Goal: Communication & Community: Answer question/provide support

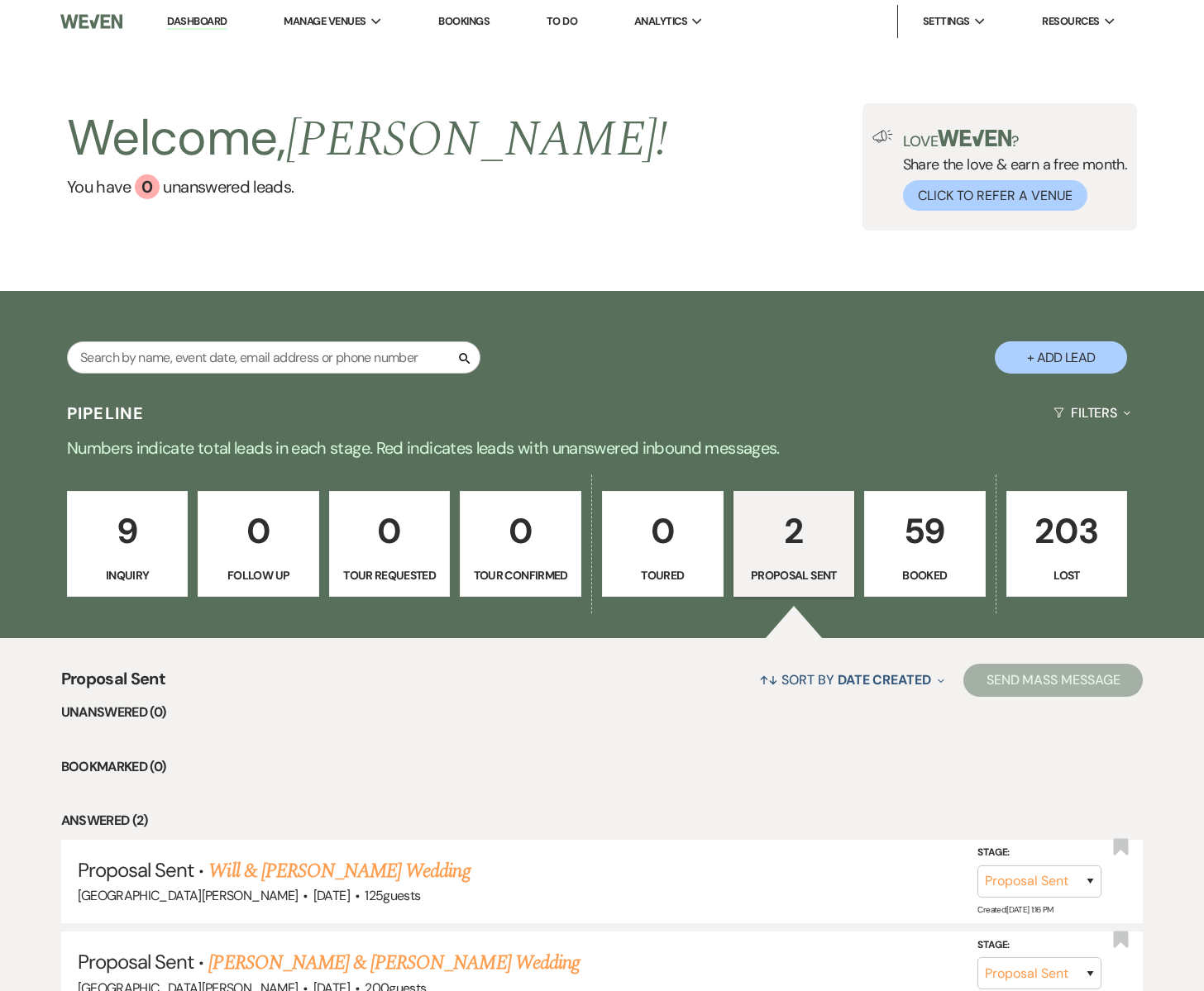
select select "6"
click at [922, 542] on p "59" at bounding box center [925, 530] width 100 height 55
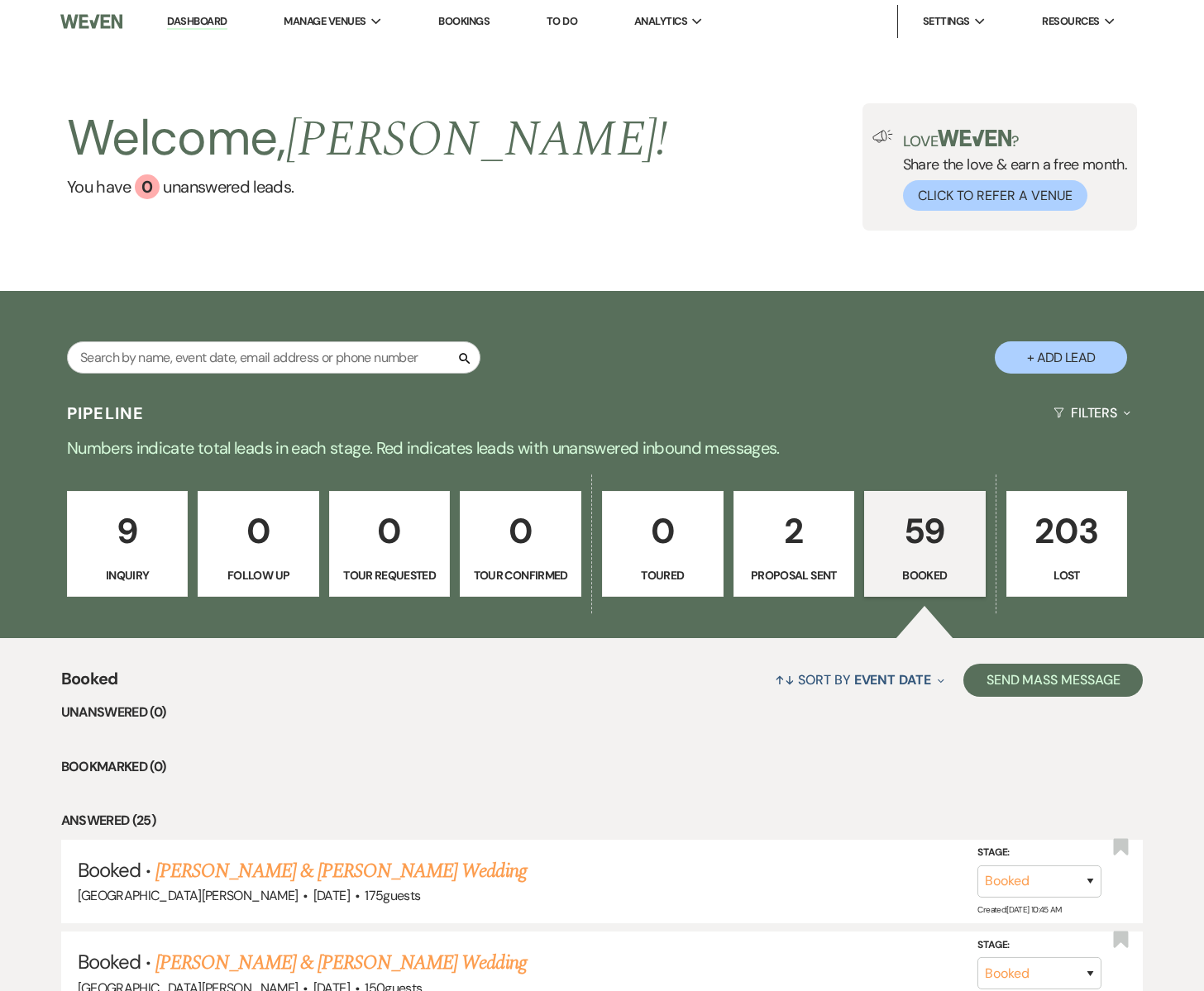
click at [767, 552] on p "2" at bounding box center [794, 531] width 100 height 55
select select "6"
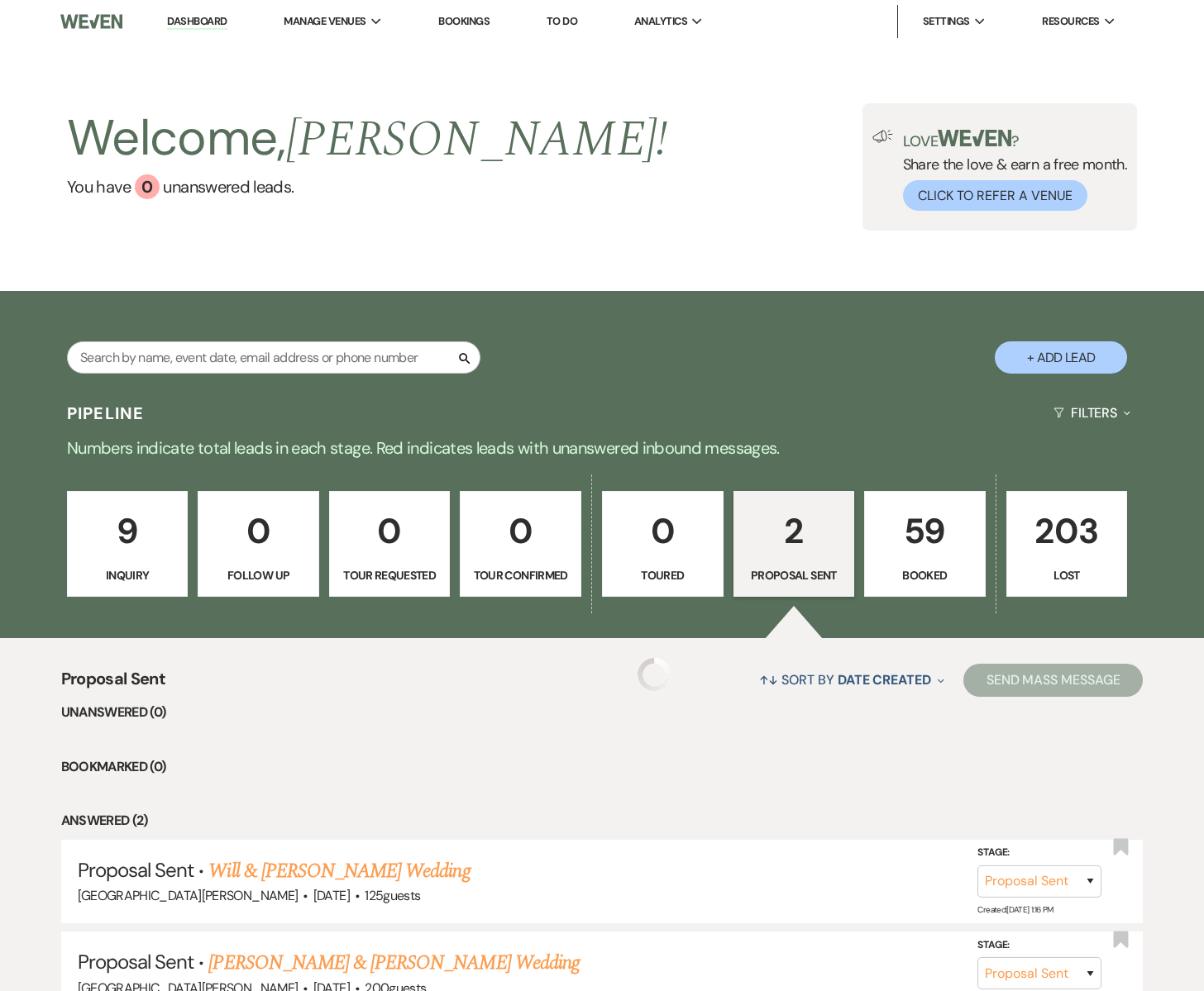
select select "6"
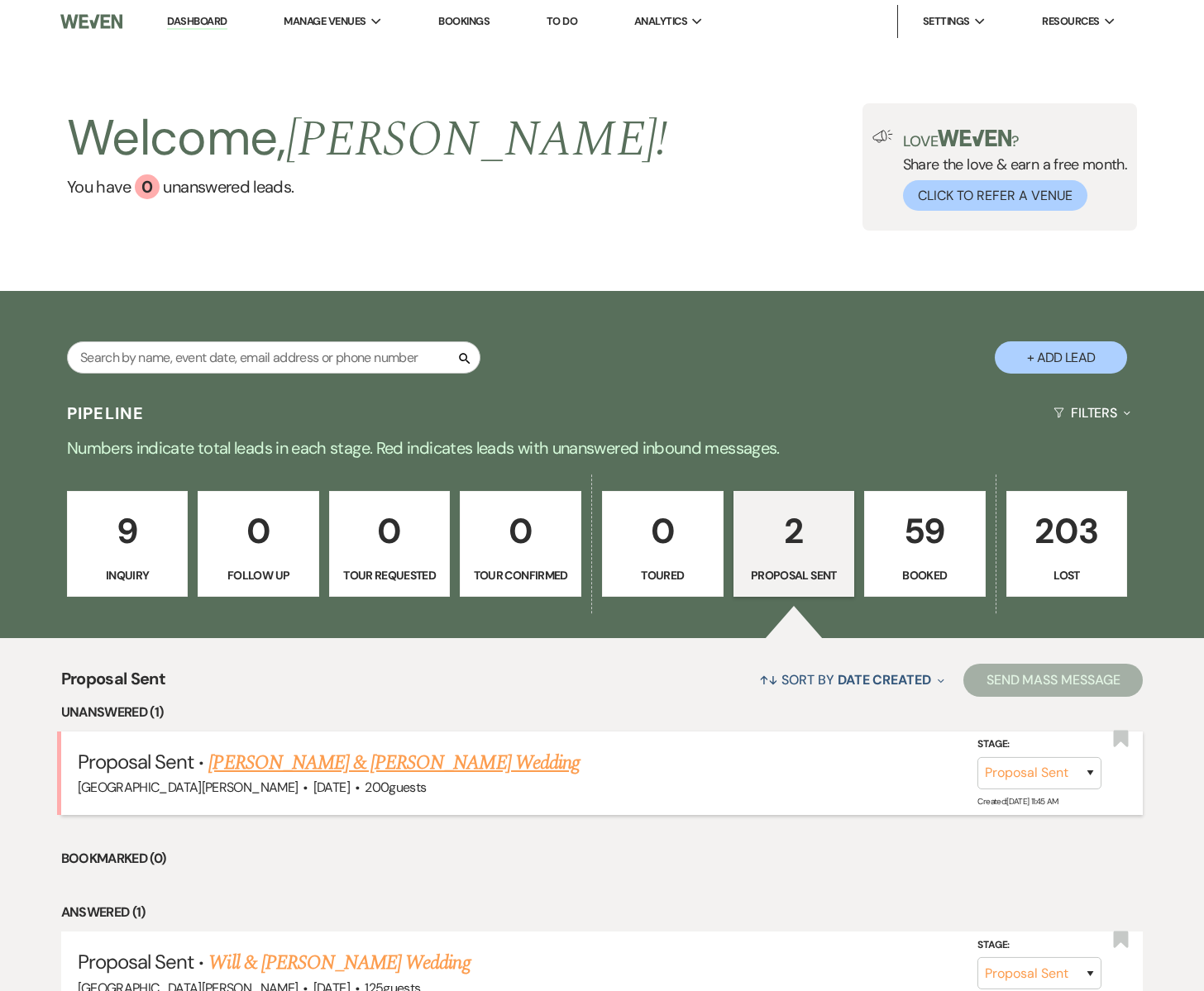
click at [284, 769] on link "[PERSON_NAME] & [PERSON_NAME] Wedding" at bounding box center [393, 762] width 371 height 29
select select "6"
select select "5"
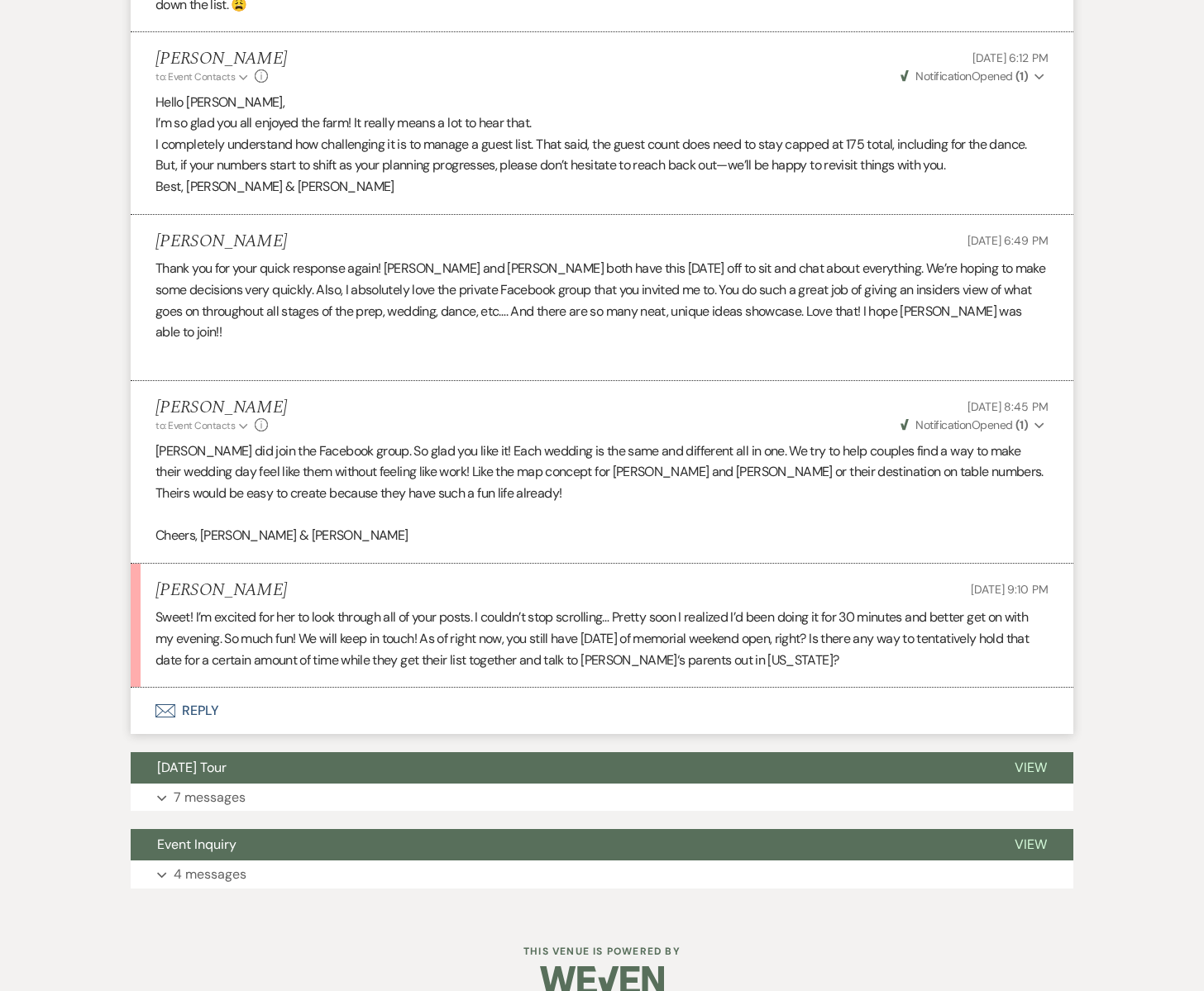
scroll to position [1269, 0]
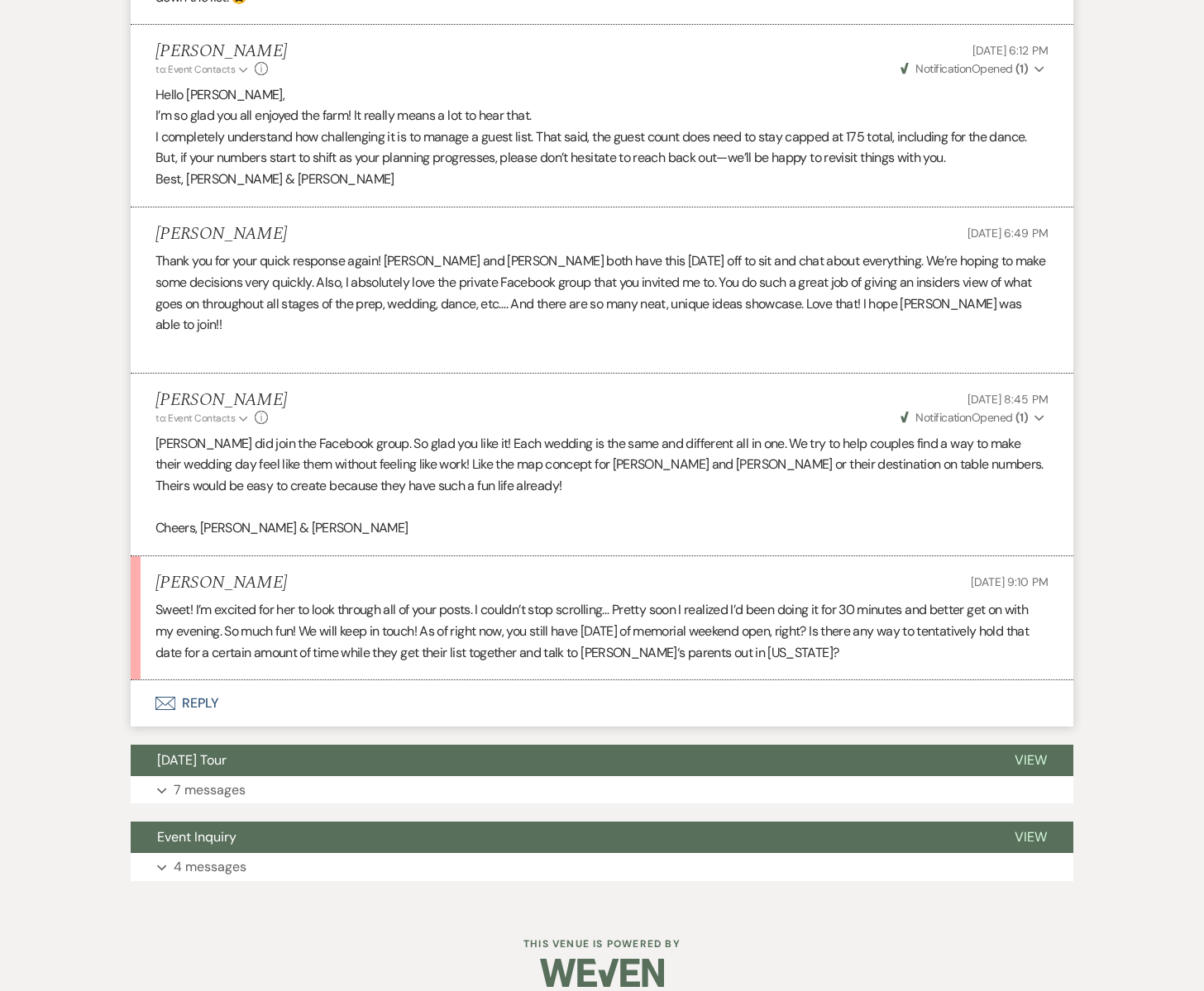
click at [168, 697] on icon "Envelope" at bounding box center [165, 704] width 20 height 13
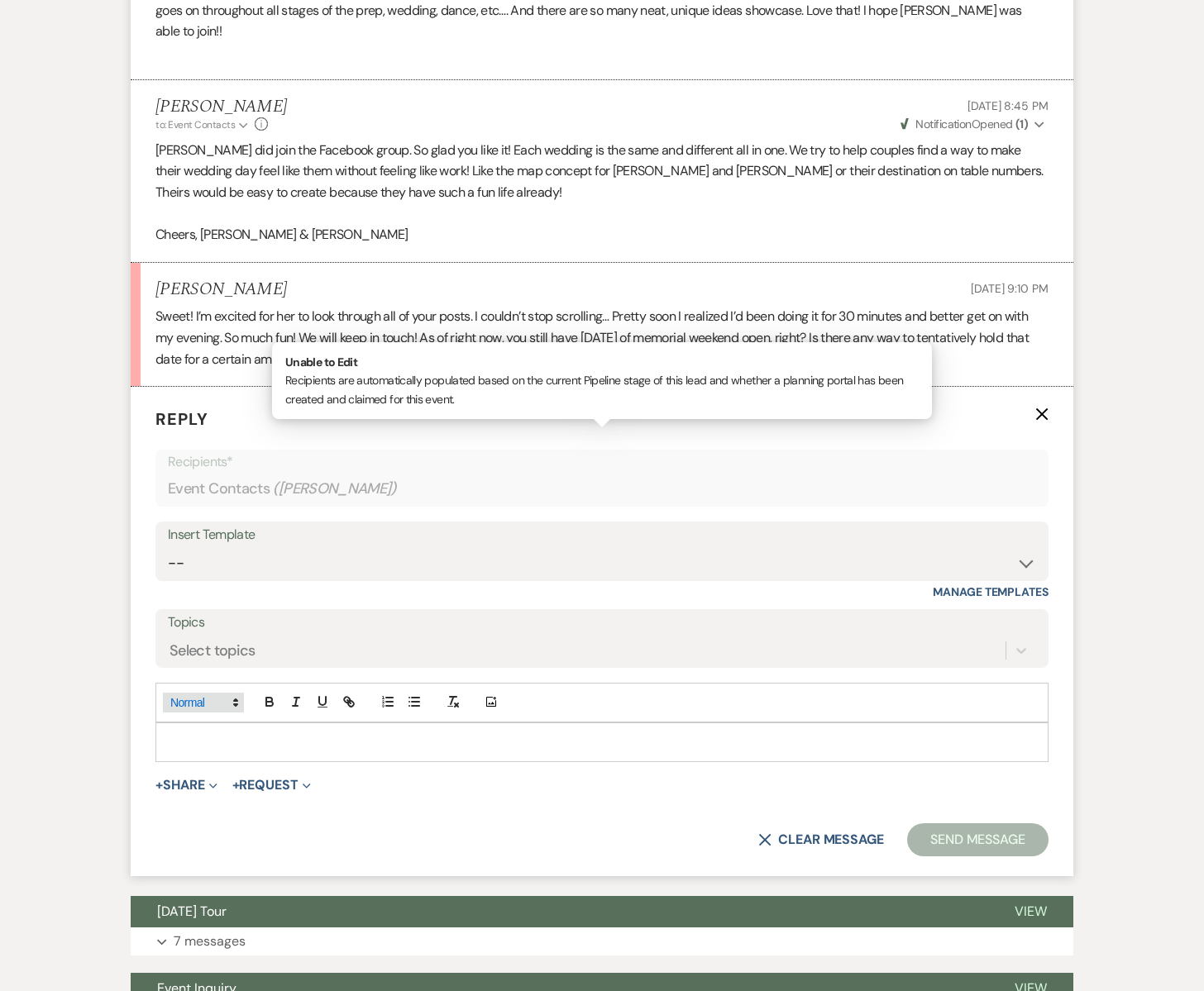
scroll to position [1567, 0]
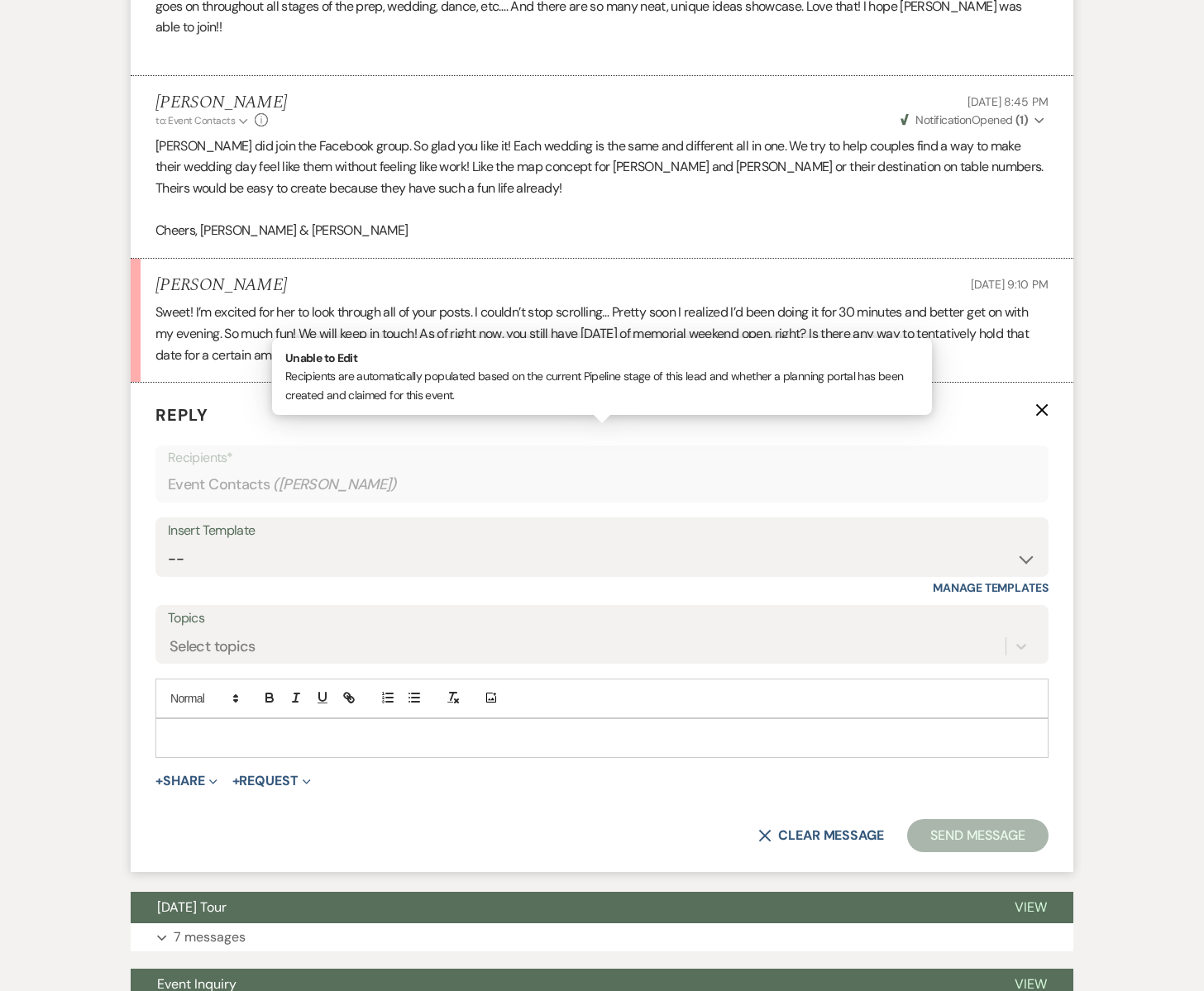
click at [179, 720] on div at bounding box center [602, 738] width 891 height 38
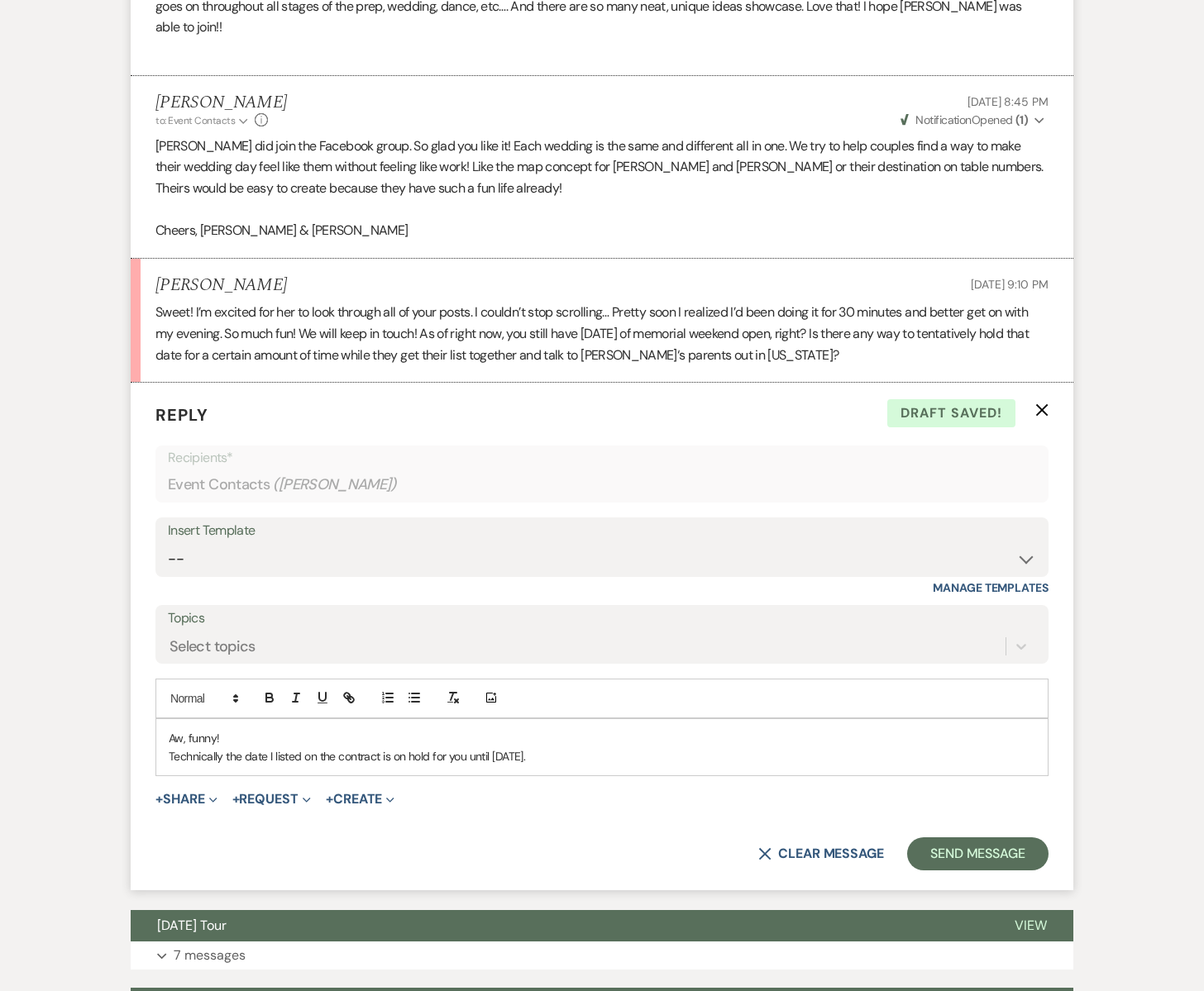
click at [381, 747] on p "Technically the date I listed on the contract is on hold for you until Septembe…" at bounding box center [602, 756] width 866 height 18
click at [722, 747] on p "Technically the date I listed on the contract (Sunday May 24th 2026) is on hold…" at bounding box center [602, 756] width 866 height 18
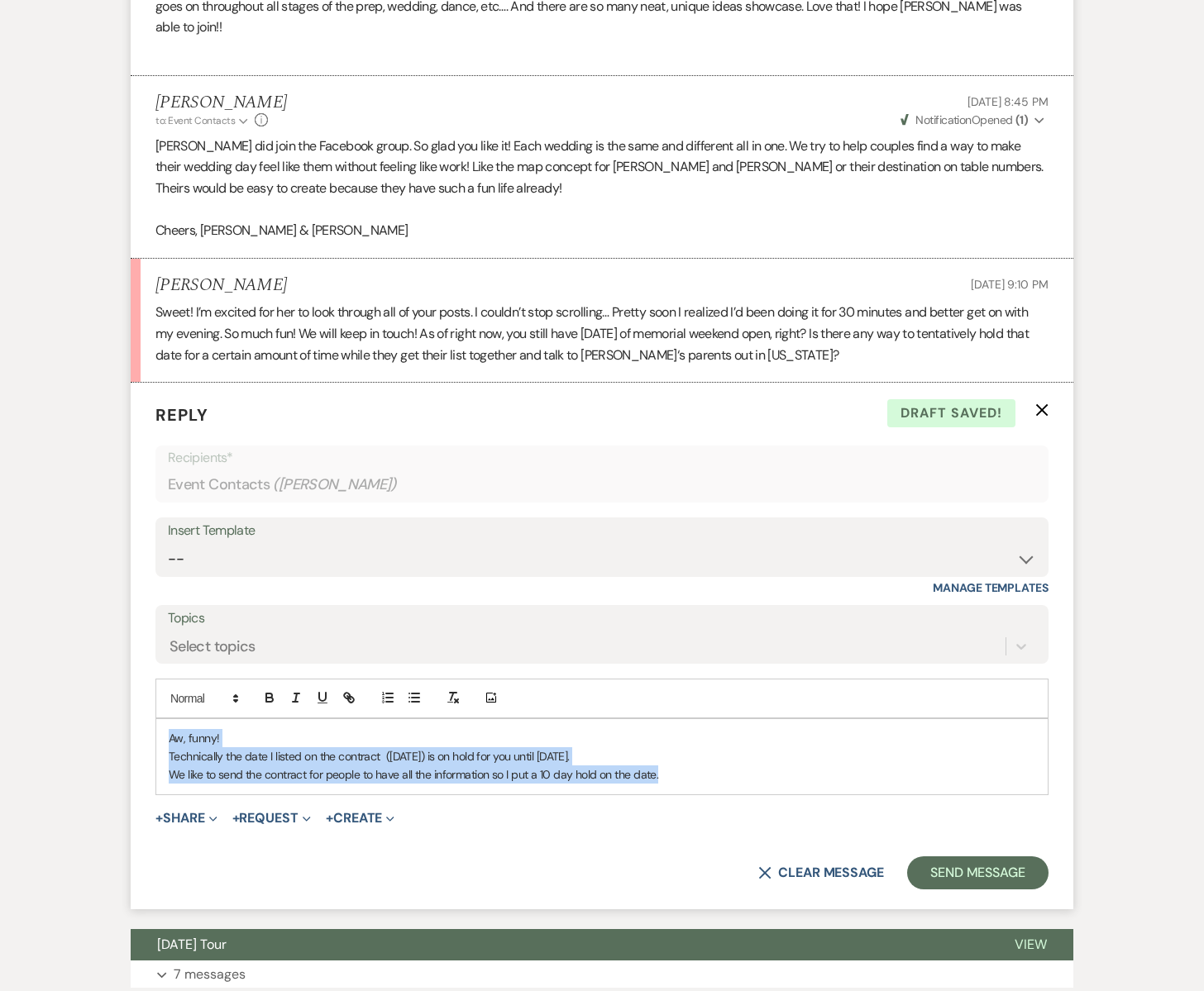
drag, startPoint x: 171, startPoint y: 716, endPoint x: 678, endPoint y: 753, distance: 508.3
click at [677, 753] on div "Aw, funny! Technically the date I listed on the contract (Sunday May 24th 2026)…" at bounding box center [602, 757] width 891 height 75
copy div "Aw, funny! Technically the date I listed on the contract (Sunday May 24th 2026)…"
click at [230, 729] on p "Aw, funny!" at bounding box center [602, 738] width 866 height 18
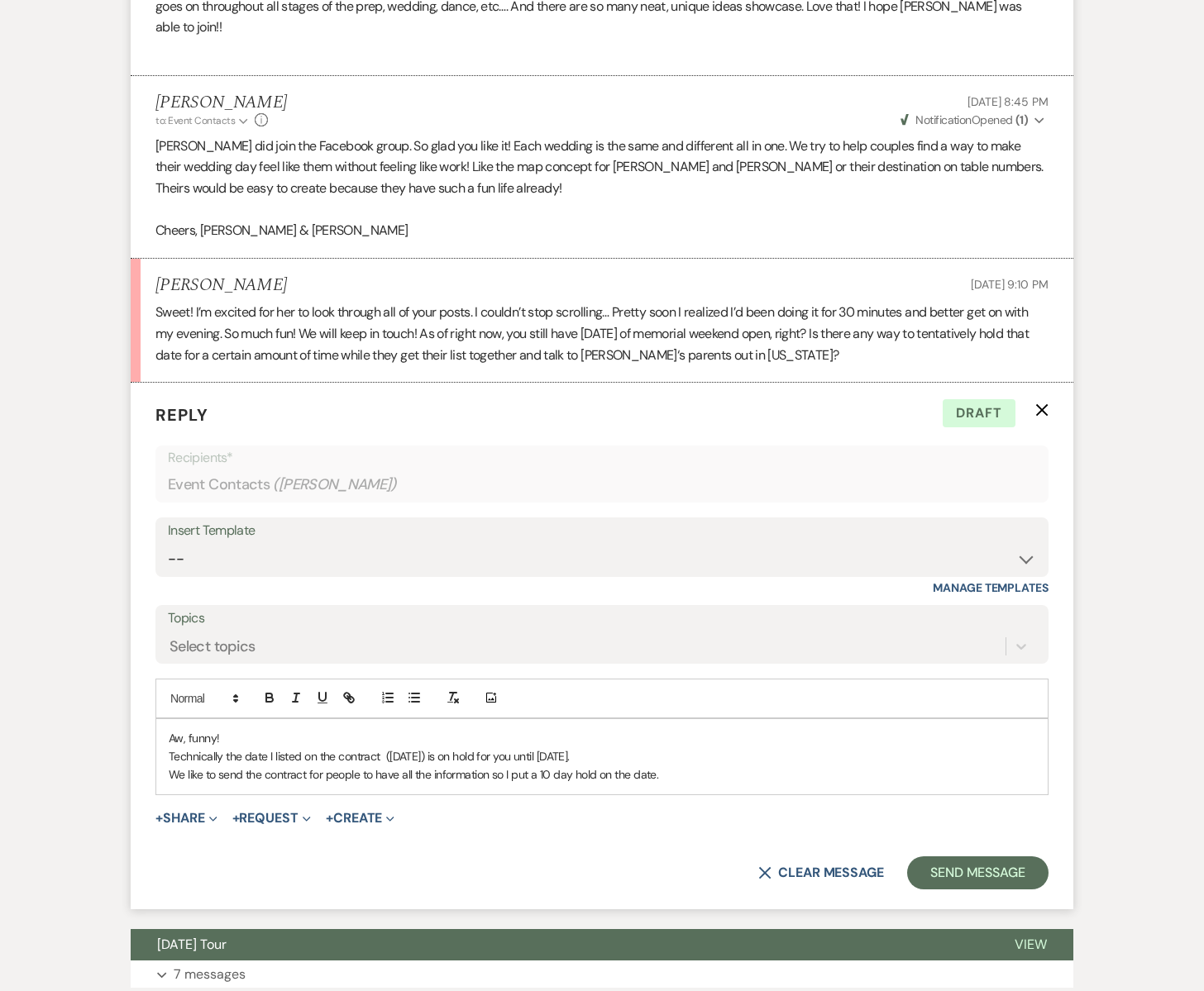
click at [715, 747] on p "Technically the date I listed on the contract (Sunday May 24th 2026) is on hold…" at bounding box center [602, 756] width 866 height 18
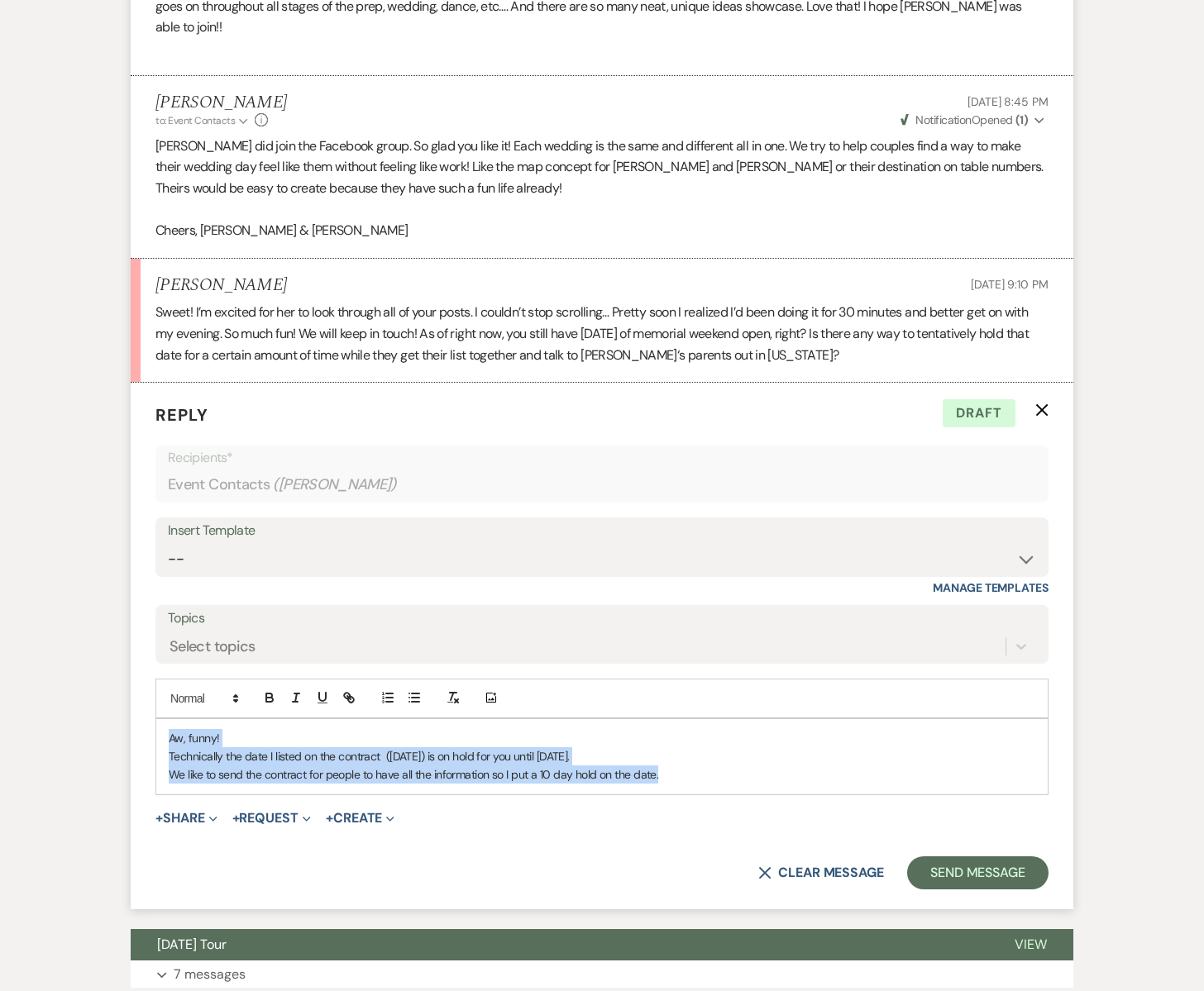
drag, startPoint x: 169, startPoint y: 710, endPoint x: 681, endPoint y: 763, distance: 514.7
click at [681, 763] on div "Aw, funny! Technically the date I listed on the contract (Sunday May 24th 2026)…" at bounding box center [602, 757] width 891 height 75
click at [481, 729] on p "Aw, funny!" at bounding box center [602, 738] width 866 height 18
drag, startPoint x: 165, startPoint y: 736, endPoint x: 616, endPoint y: 774, distance: 452.6
click at [616, 774] on form "Reply X Draft Recipients* Event Contacts ( Mindy Schimmel ) Insert Template -- …" at bounding box center [602, 646] width 943 height 527
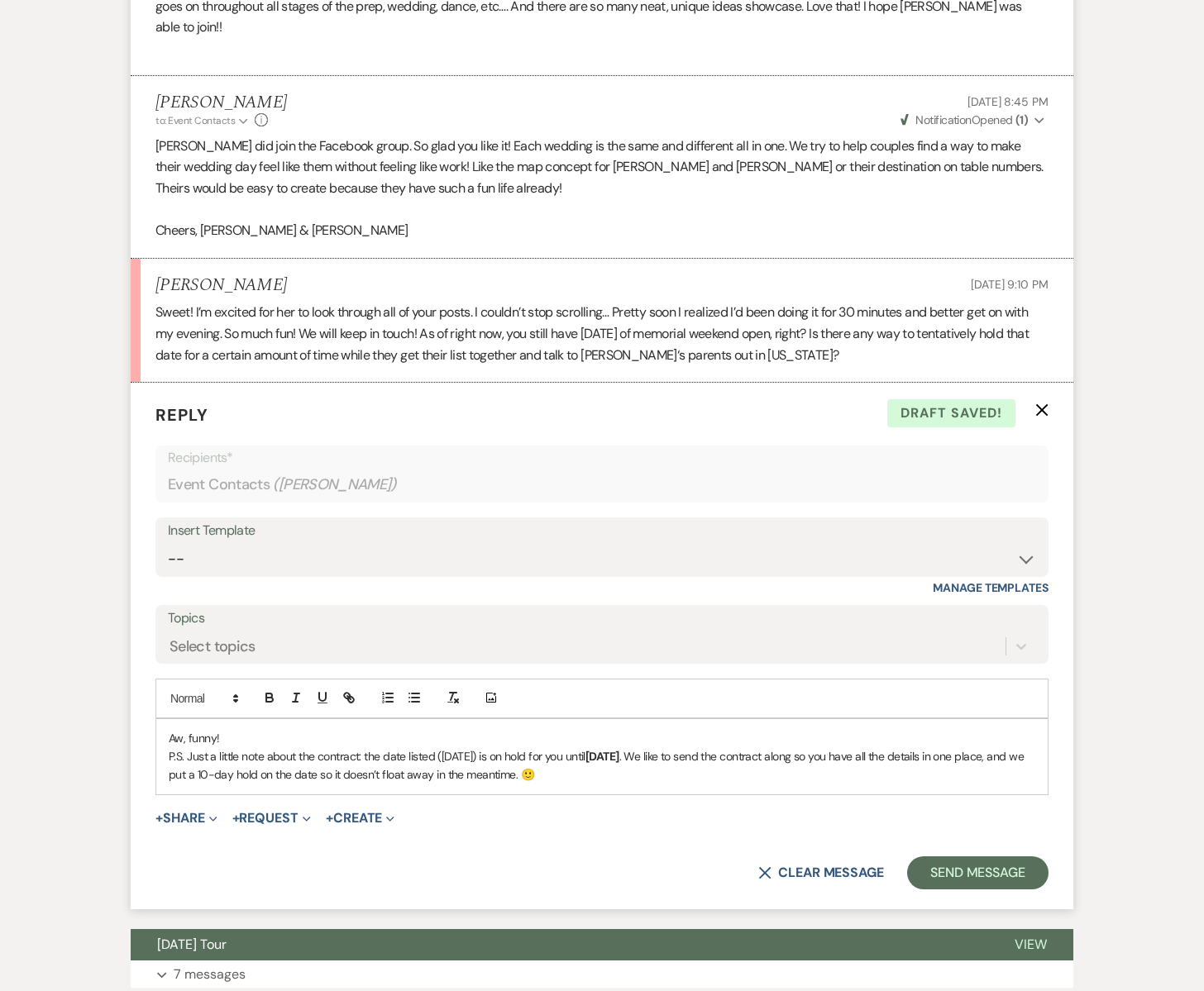
click at [755, 747] on p "P.S. Just a little note about the contract: the date listed (Sunday, May 24, 20…" at bounding box center [602, 766] width 866 height 37
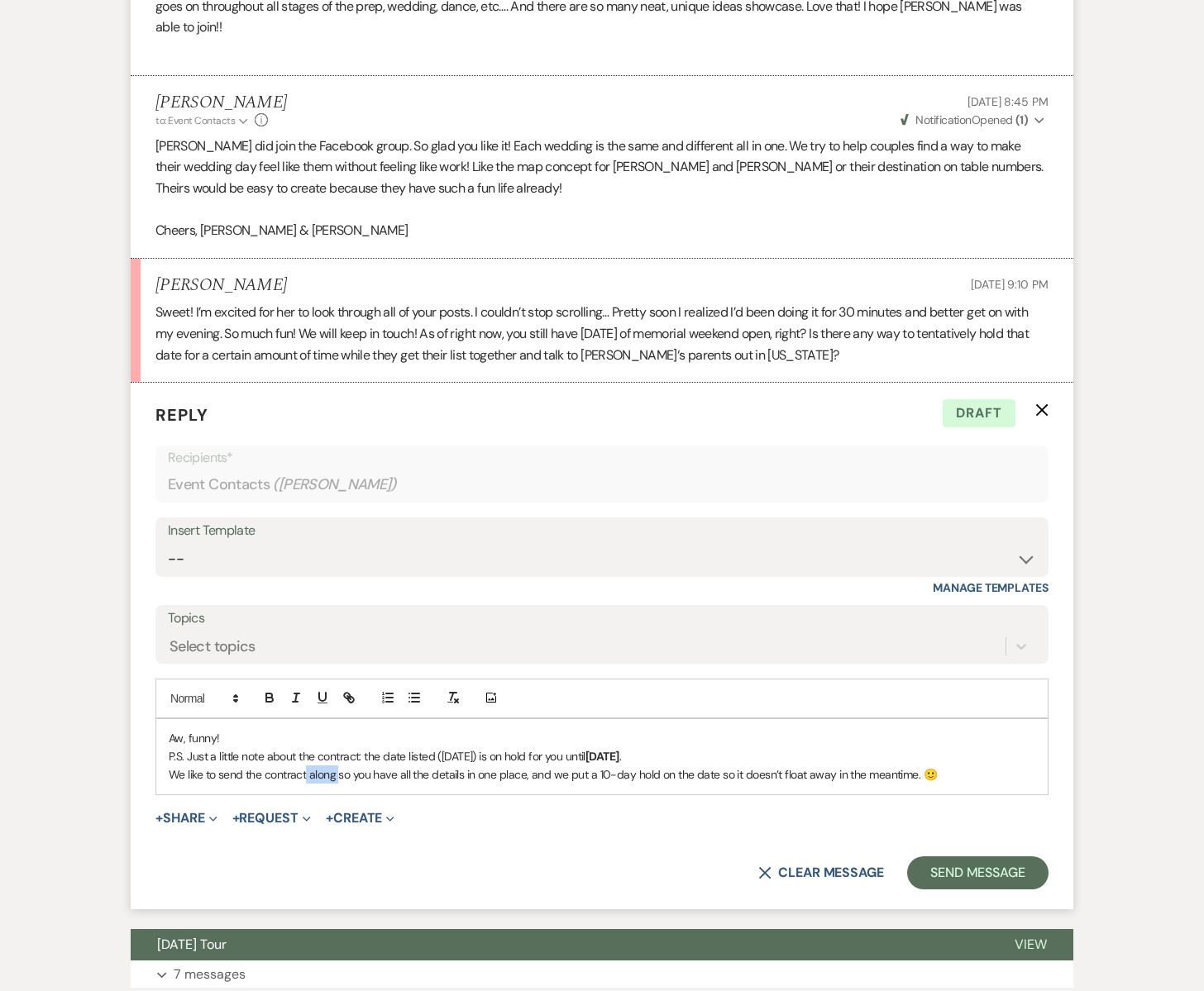
drag, startPoint x: 339, startPoint y: 754, endPoint x: 307, endPoint y: 754, distance: 32.0
click at [307, 766] on p "We like to send the contract along so you have all the details in one place, an…" at bounding box center [602, 775] width 866 height 18
click at [911, 766] on p "We like to send the contract so you have all the details in one place, and we p…" at bounding box center [602, 775] width 866 height 18
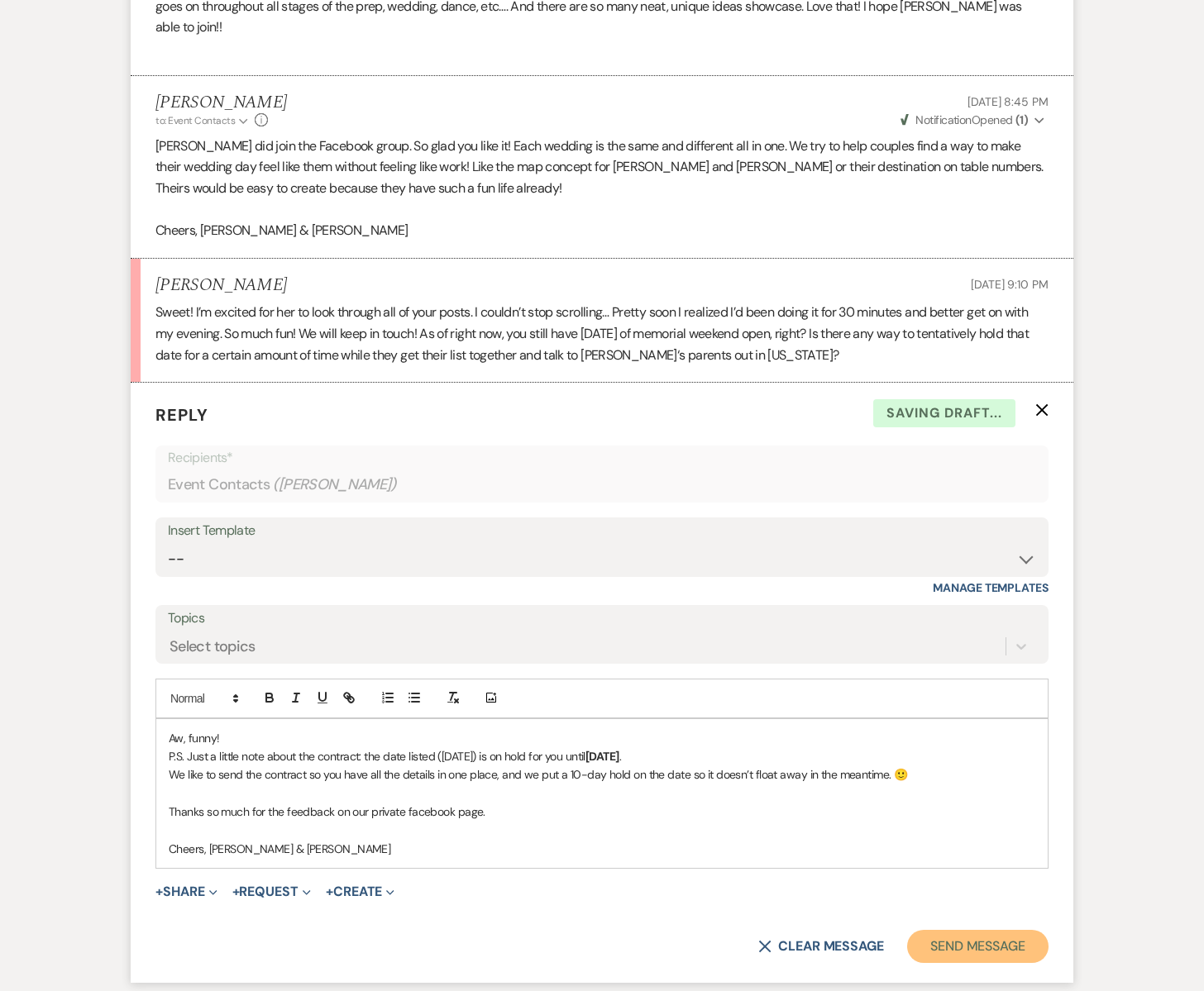
click at [1005, 930] on button "Send Message" at bounding box center [978, 946] width 141 height 33
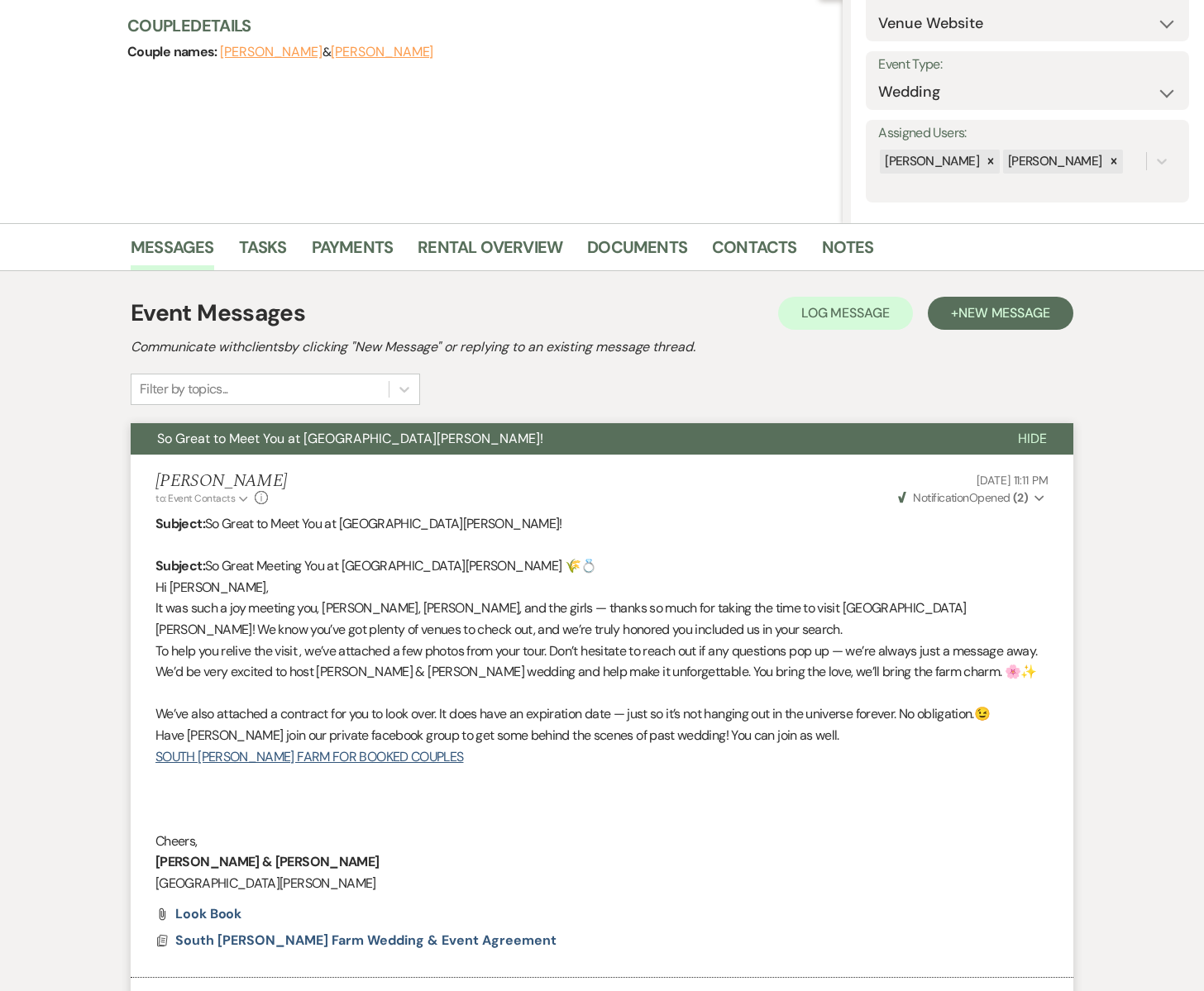
scroll to position [0, 0]
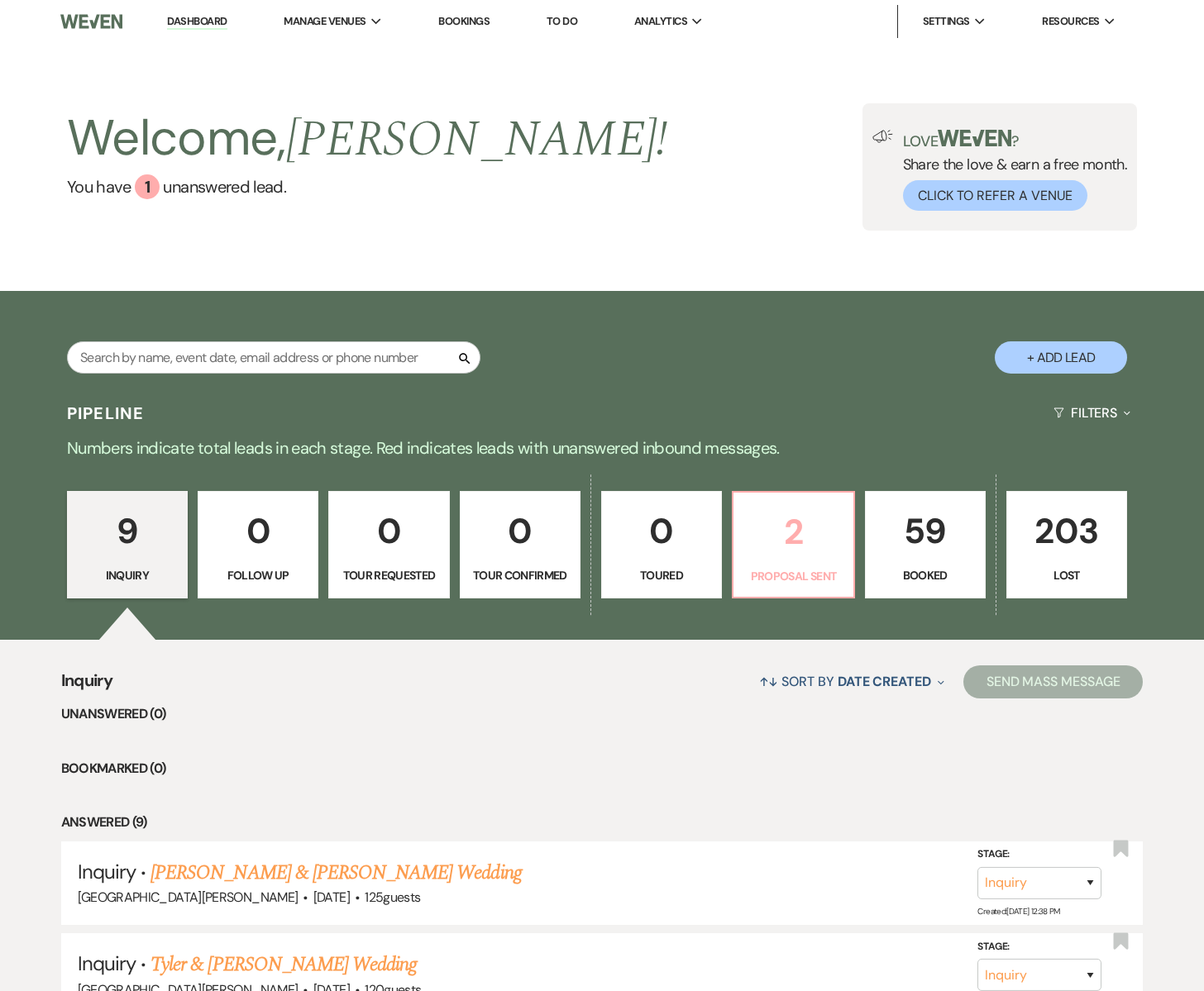
click at [807, 560] on link "2 Proposal Sent" at bounding box center [793, 545] width 122 height 107
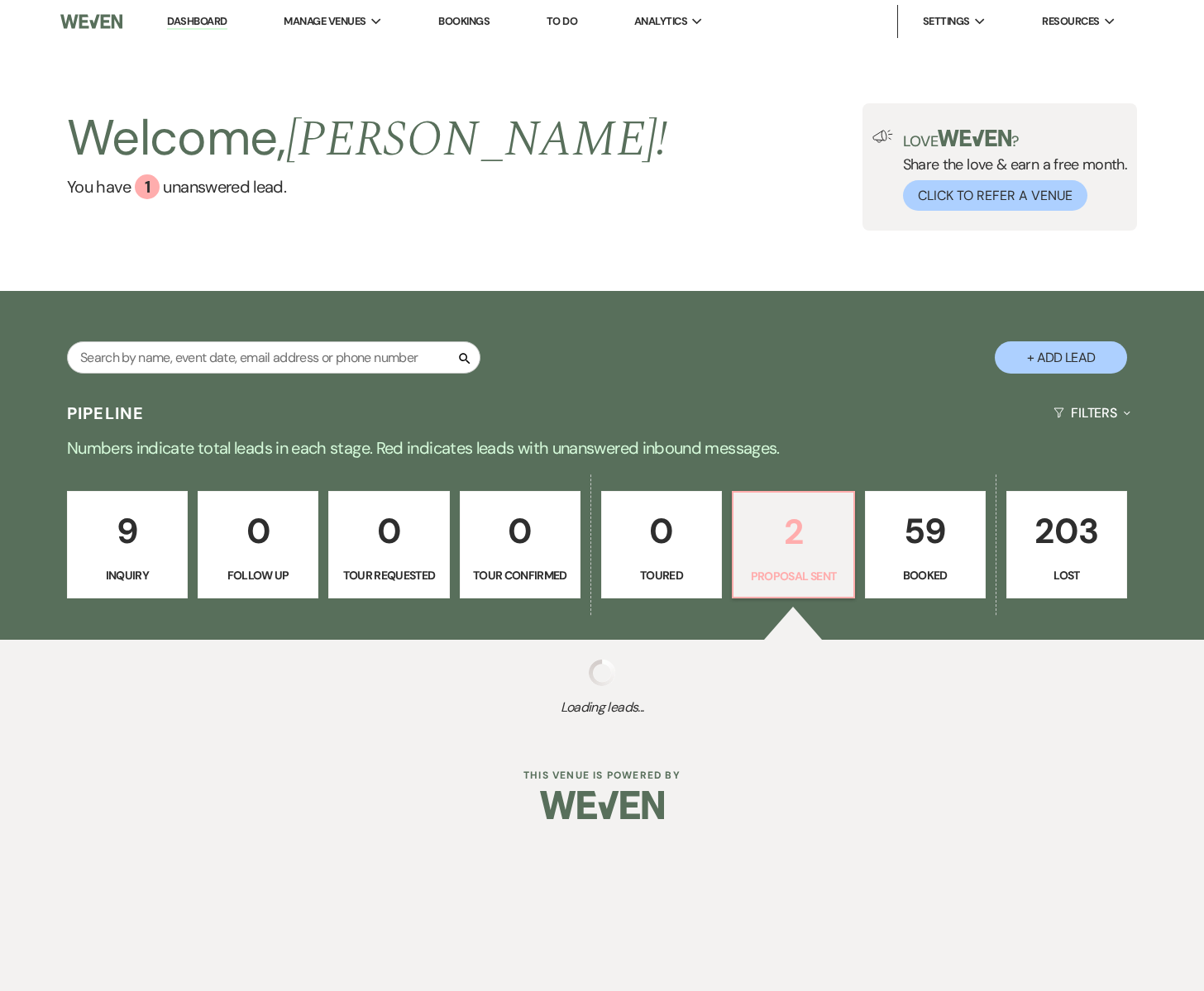
select select "6"
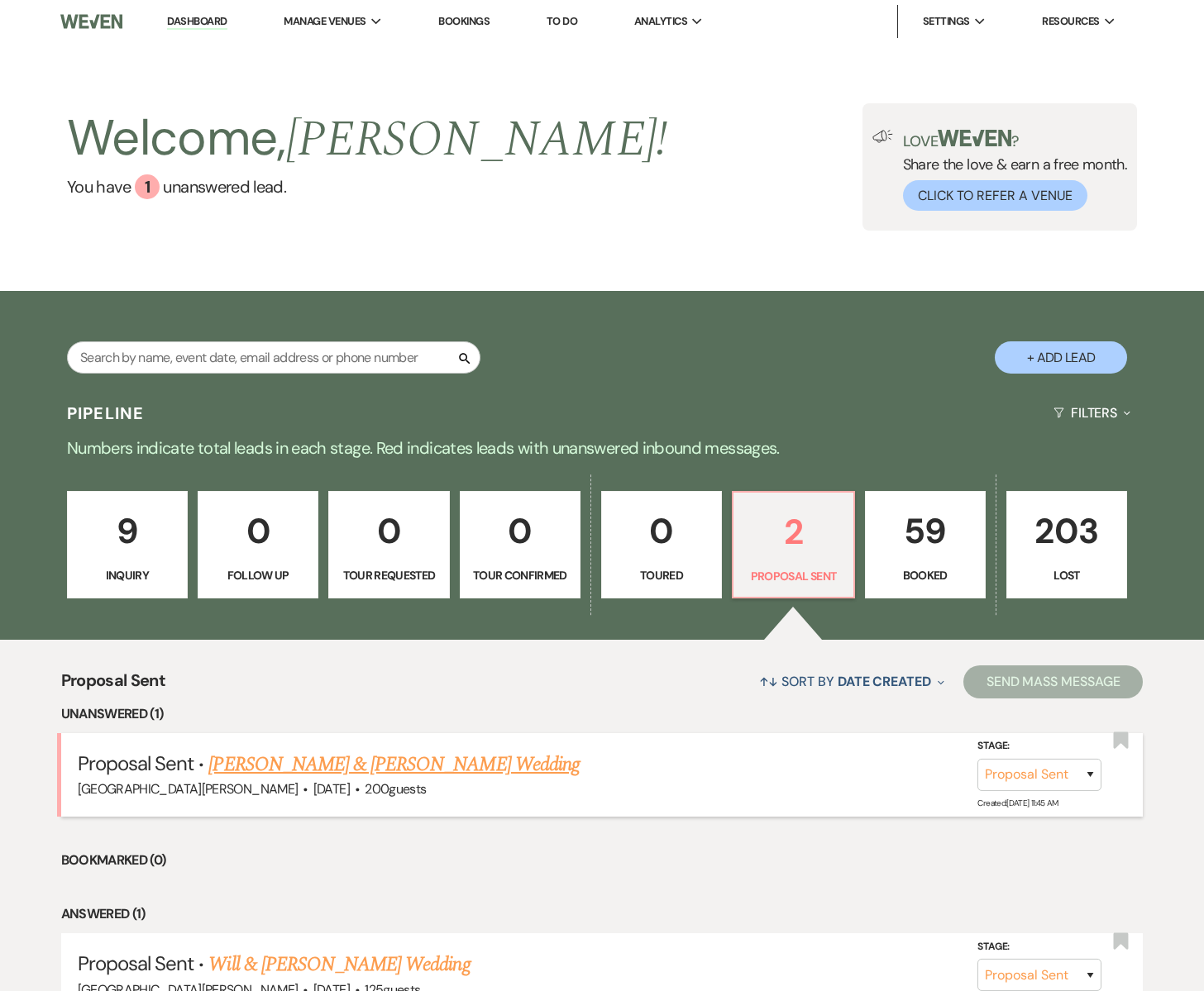
click at [307, 768] on link "[PERSON_NAME] & [PERSON_NAME] Wedding" at bounding box center [393, 764] width 371 height 29
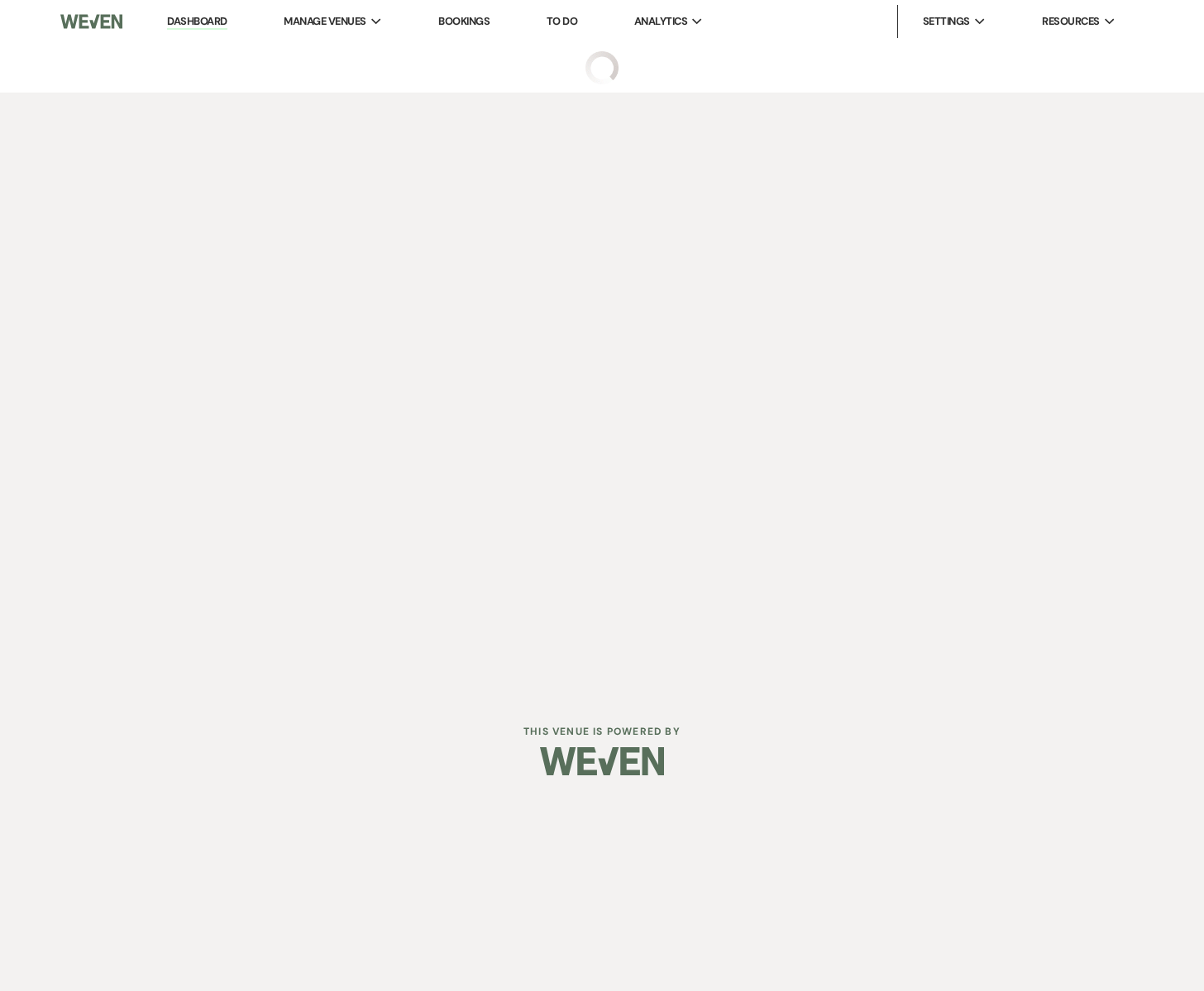
select select "6"
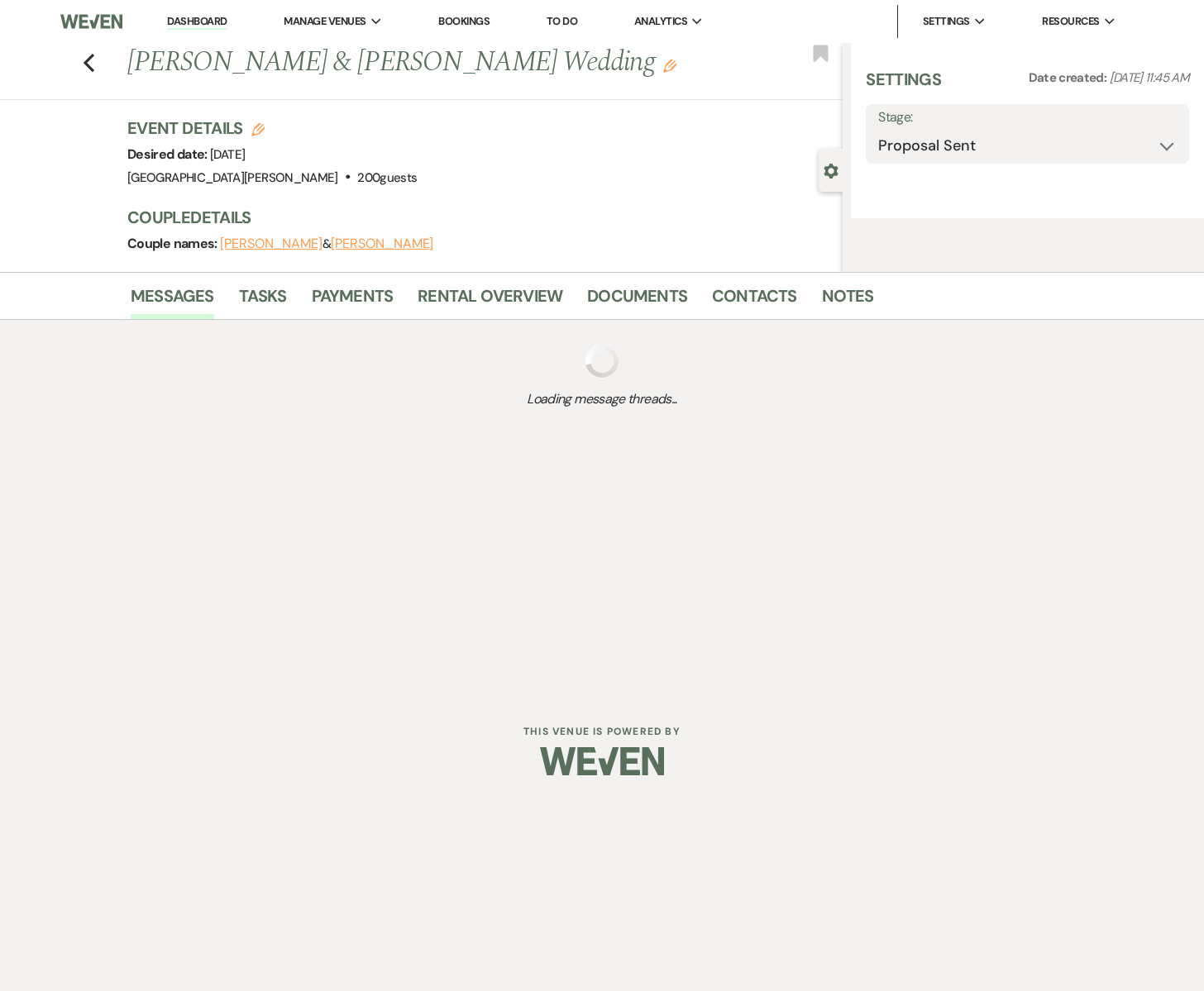
select select "5"
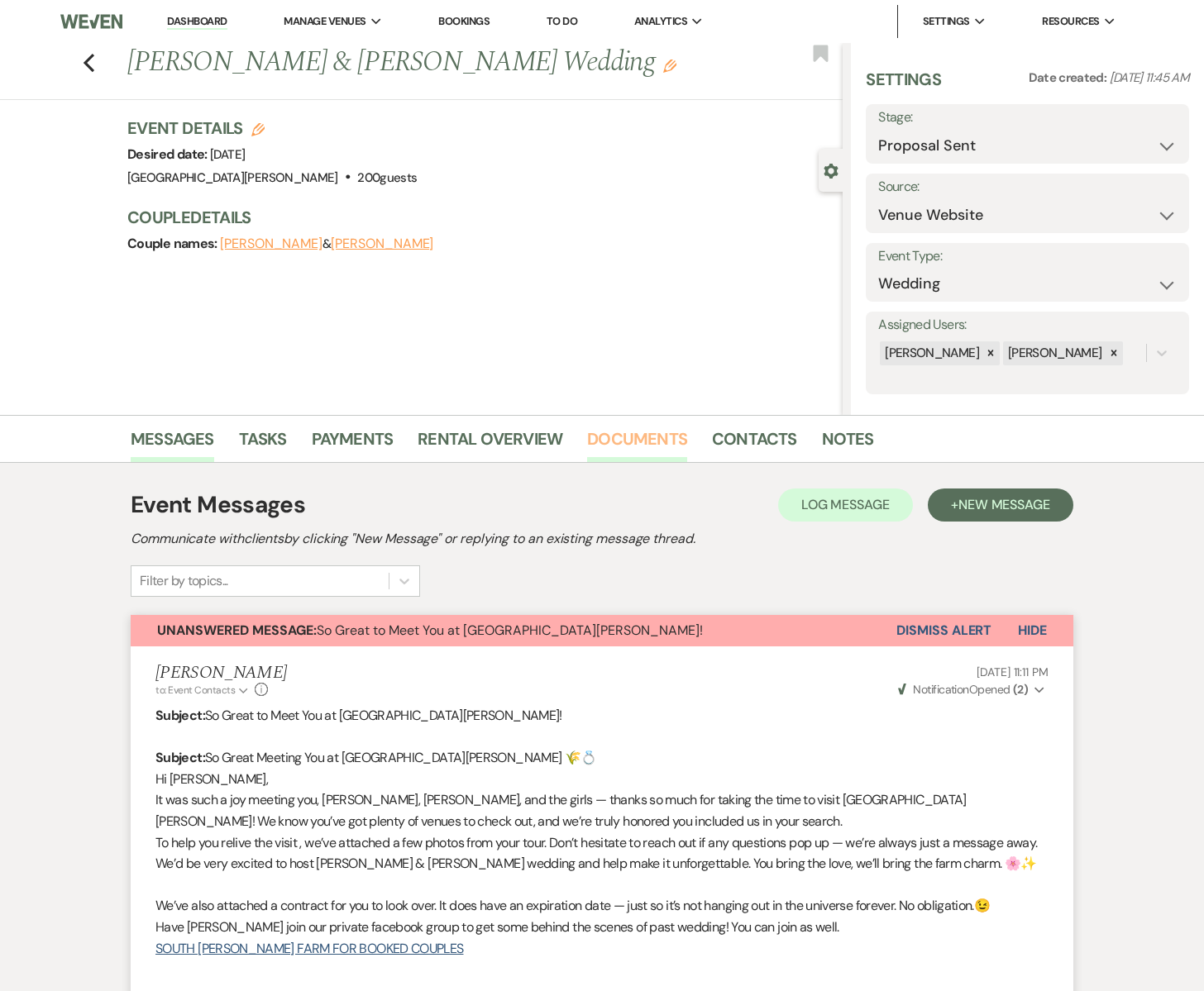
click at [626, 439] on link "Documents" at bounding box center [637, 444] width 100 height 37
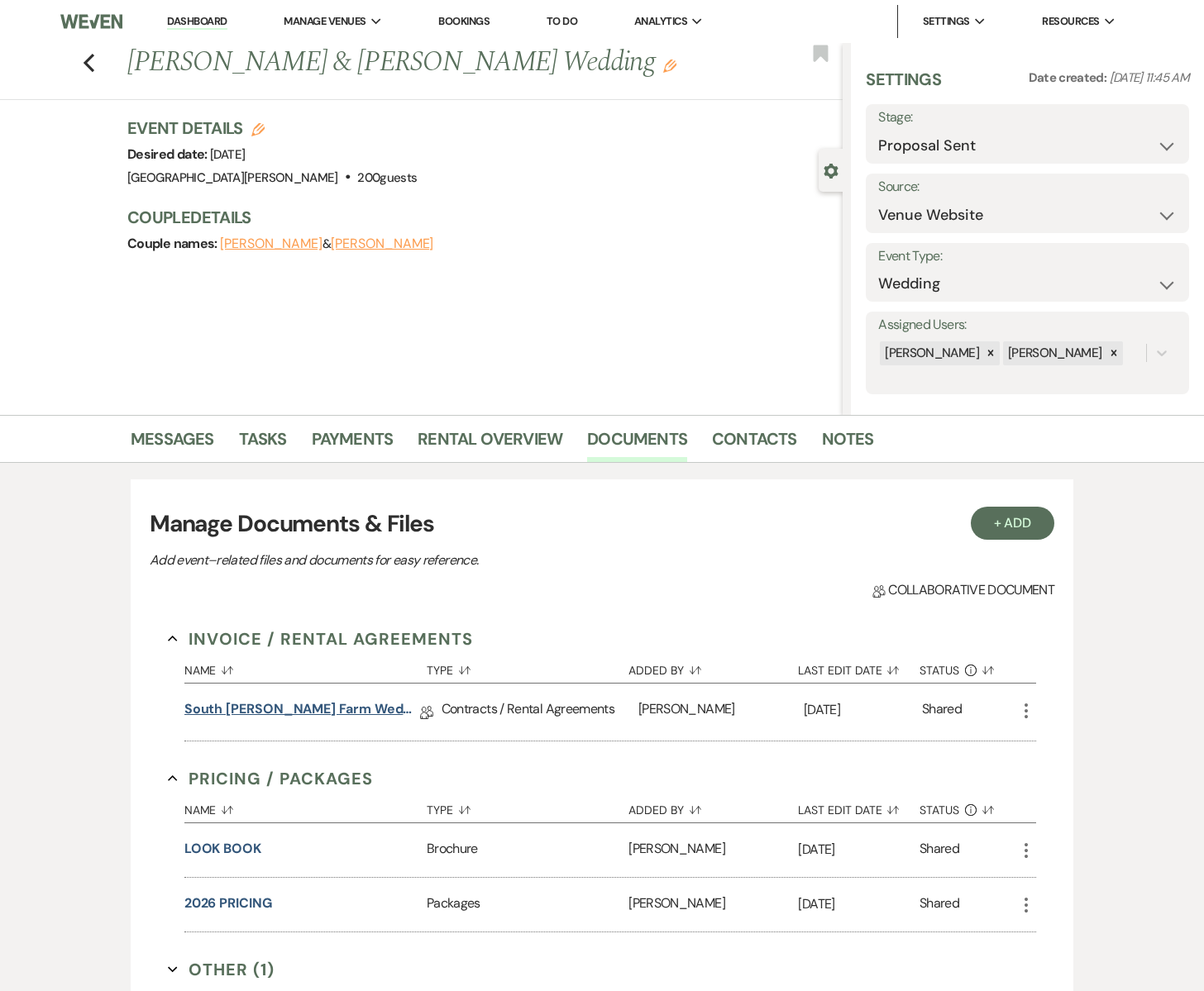
click at [330, 714] on link "South [PERSON_NAME] Farm Wedding & Event Agreement" at bounding box center [303, 712] width 236 height 26
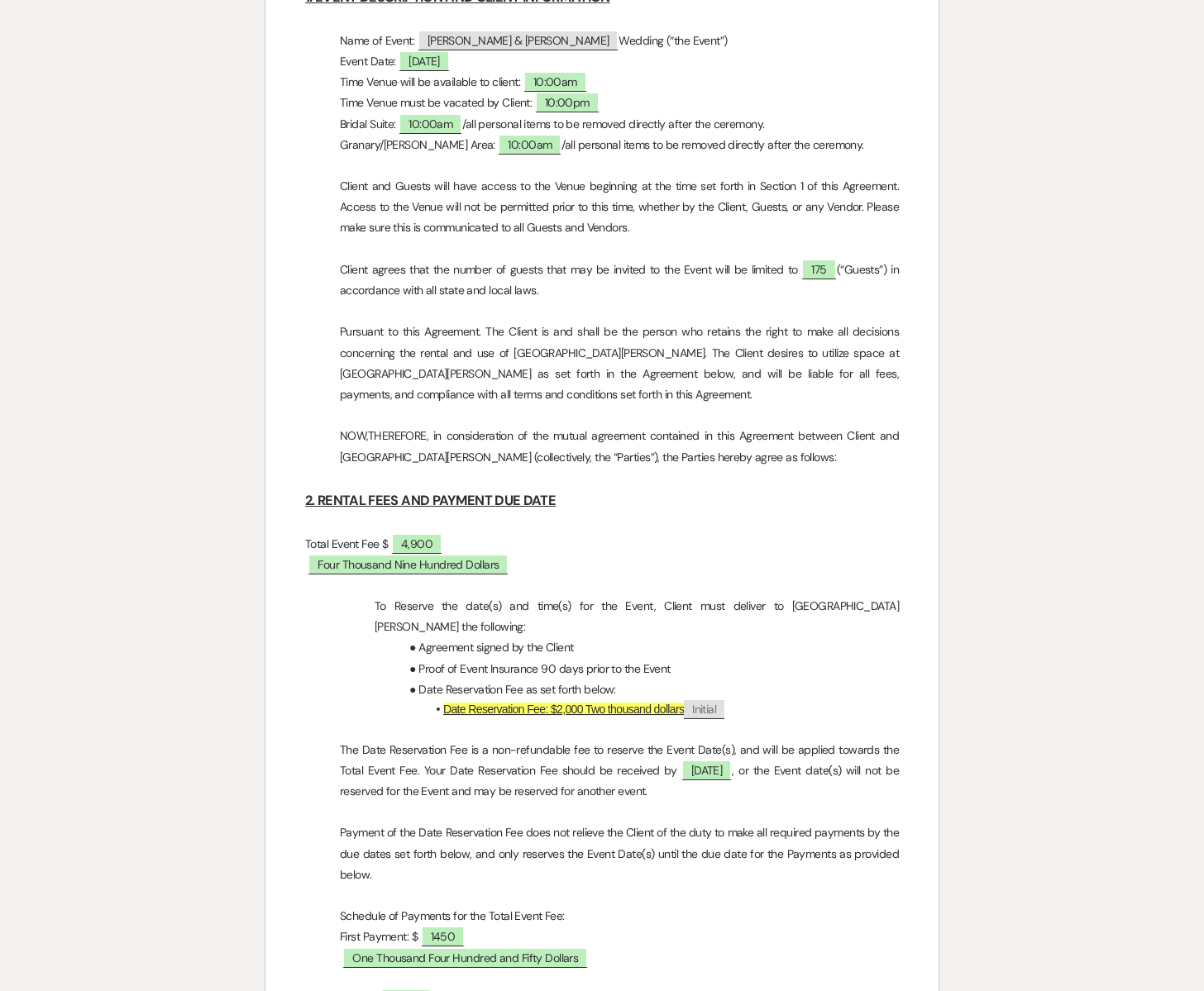
scroll to position [1192, 0]
